Goal: Find specific page/section

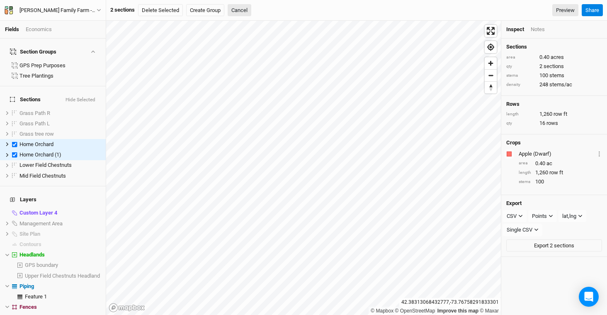
scroll to position [37, 0]
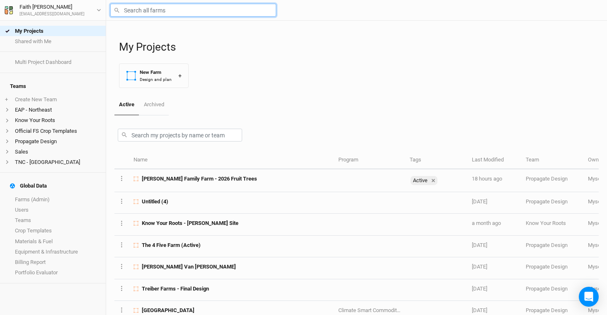
click at [177, 12] on input "text" at bounding box center [193, 10] width 166 height 13
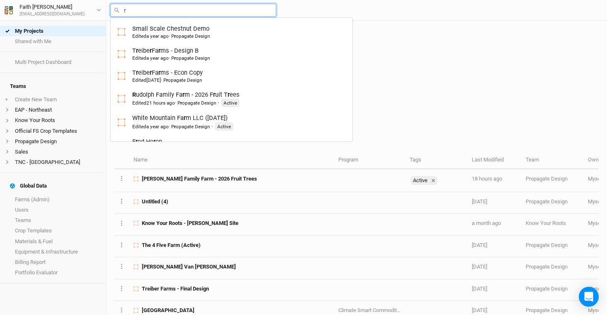
type input "ru"
type input "rudolph Family Farm - 2026 Fruit Trees"
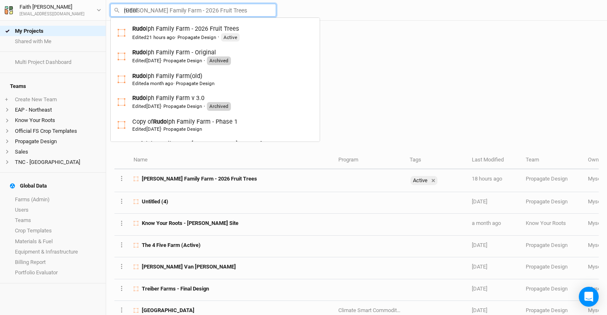
type input "rudolp"
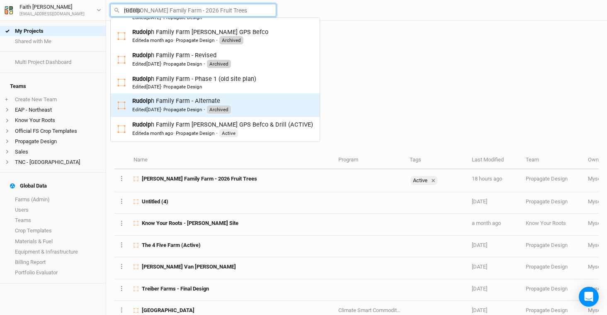
scroll to position [114, 0]
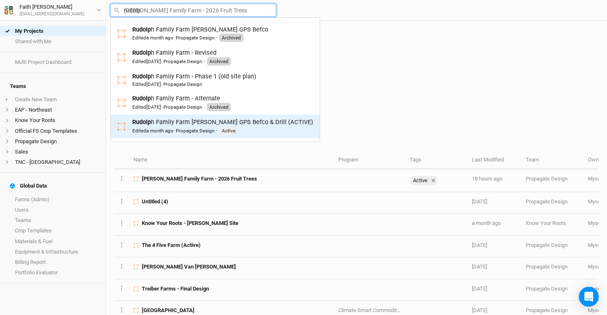
click at [260, 125] on div "Rudolp h Family Farm Bob GPS Befco & Drill (ACTIVE) Edited a month ago · Propag…" at bounding box center [222, 126] width 181 height 17
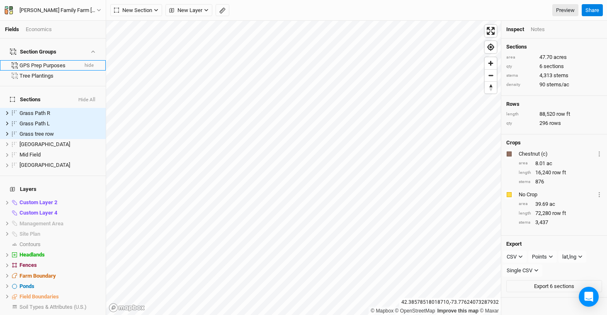
click at [84, 63] on button "hide" at bounding box center [89, 66] width 10 height 6
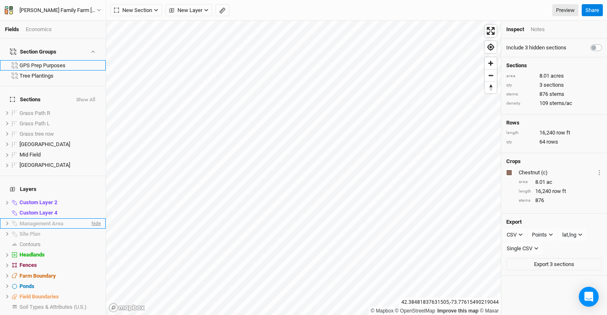
click at [90, 218] on span "hide" at bounding box center [95, 223] width 11 height 10
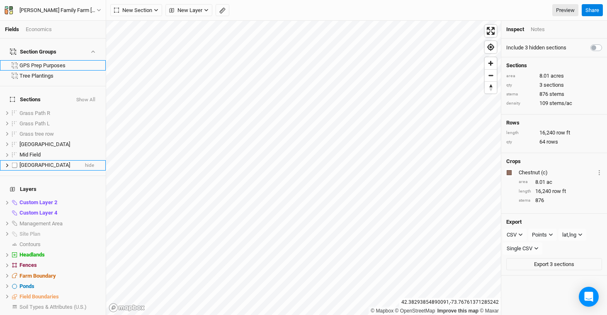
click at [18, 160] on label at bounding box center [15, 165] width 10 height 10
click at [17, 163] on input "checkbox" at bounding box center [14, 165] width 5 height 5
checkbox input "true"
